Goal: Transaction & Acquisition: Purchase product/service

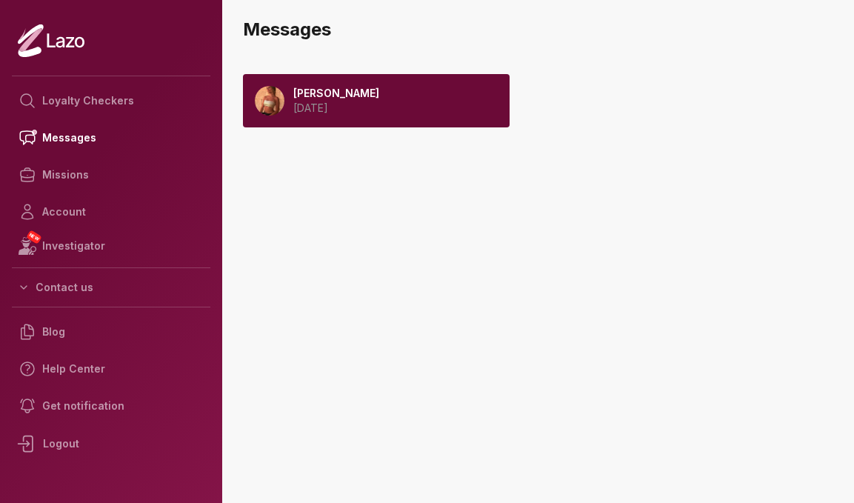
click at [375, 110] on p "2025 September 08" at bounding box center [336, 108] width 86 height 15
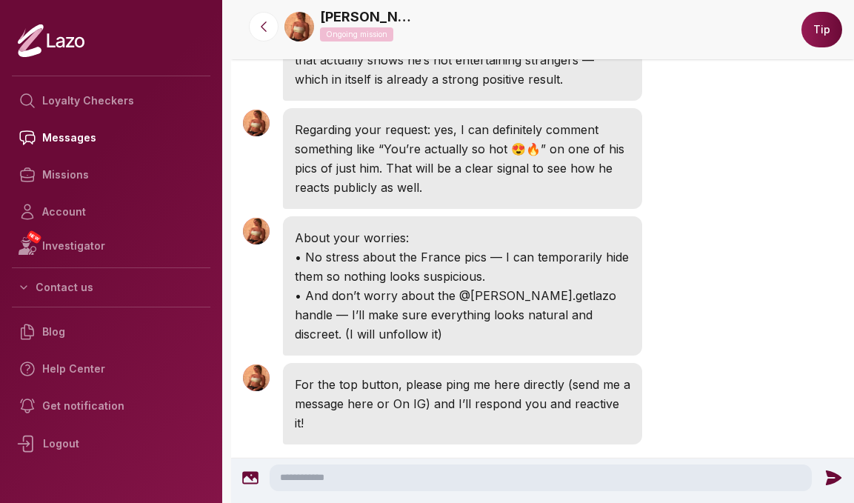
scroll to position [2323, 0]
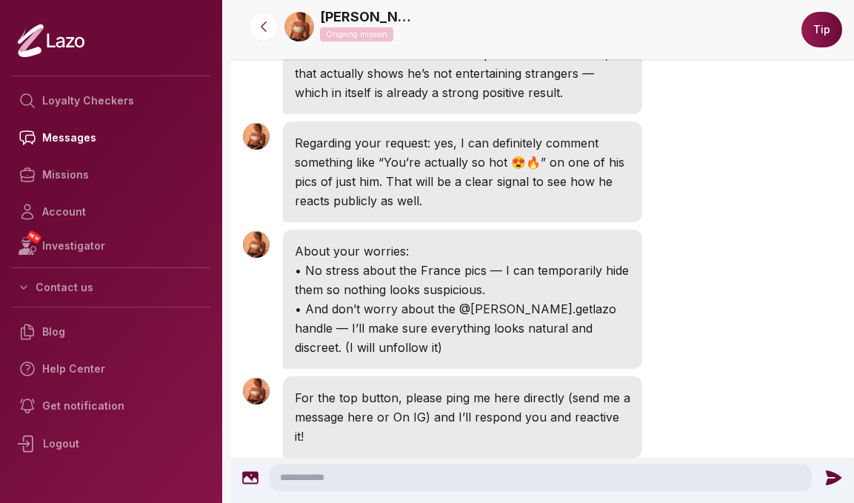
click at [814, 42] on button "Tip" at bounding box center [822, 30] width 41 height 36
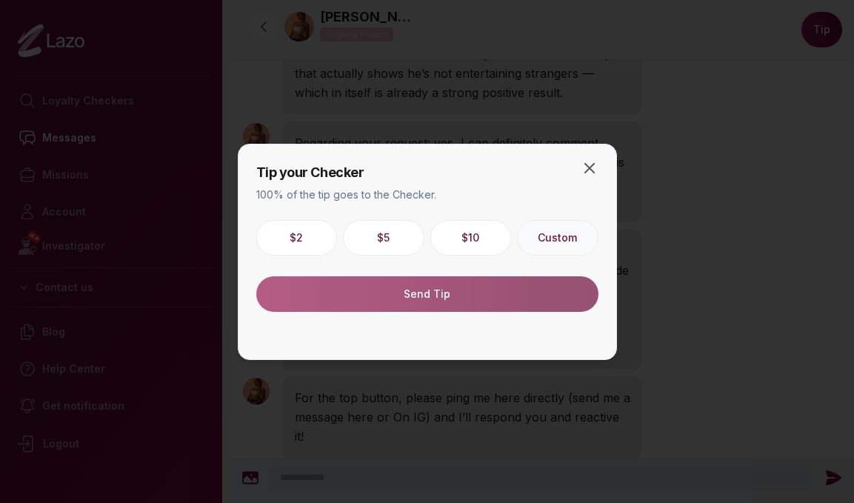
click at [568, 228] on button "Custom" at bounding box center [558, 238] width 82 height 36
drag, startPoint x: 443, startPoint y: 295, endPoint x: 604, endPoint y: 262, distance: 164.2
click at [604, 262] on div "Tip your Checker 100% of the tip goes to the Checker. $2 $5 $10 * Send Tip Close" at bounding box center [427, 252] width 379 height 216
click at [577, 243] on input "*" at bounding box center [558, 238] width 56 height 30
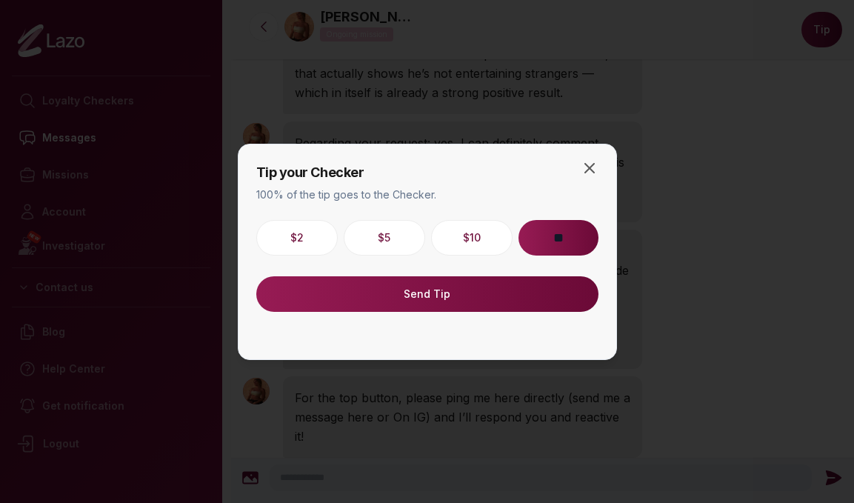
type input "**"
click at [448, 293] on button "Send Tip" at bounding box center [427, 294] width 342 height 36
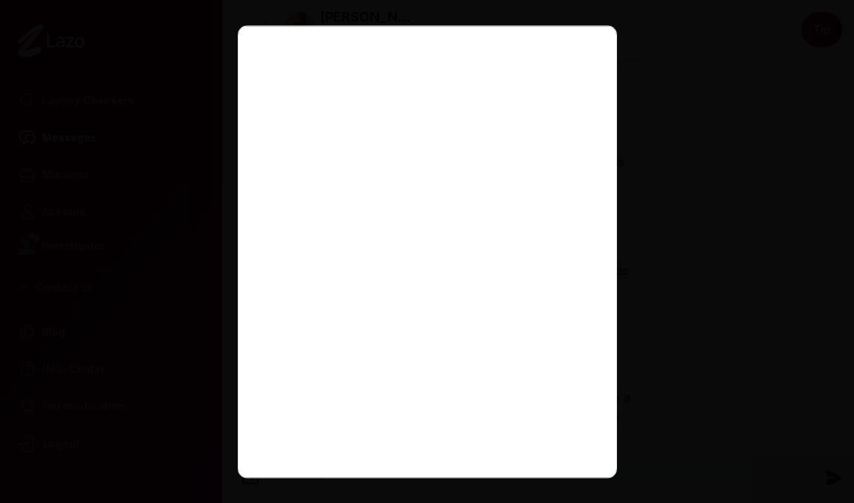
scroll to position [327, 0]
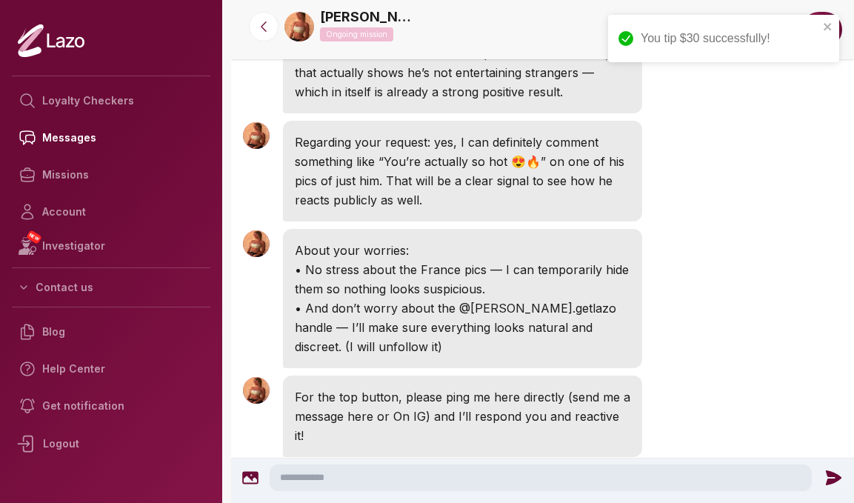
scroll to position [2323, 0]
